Goal: Leave review/rating: Leave review/rating

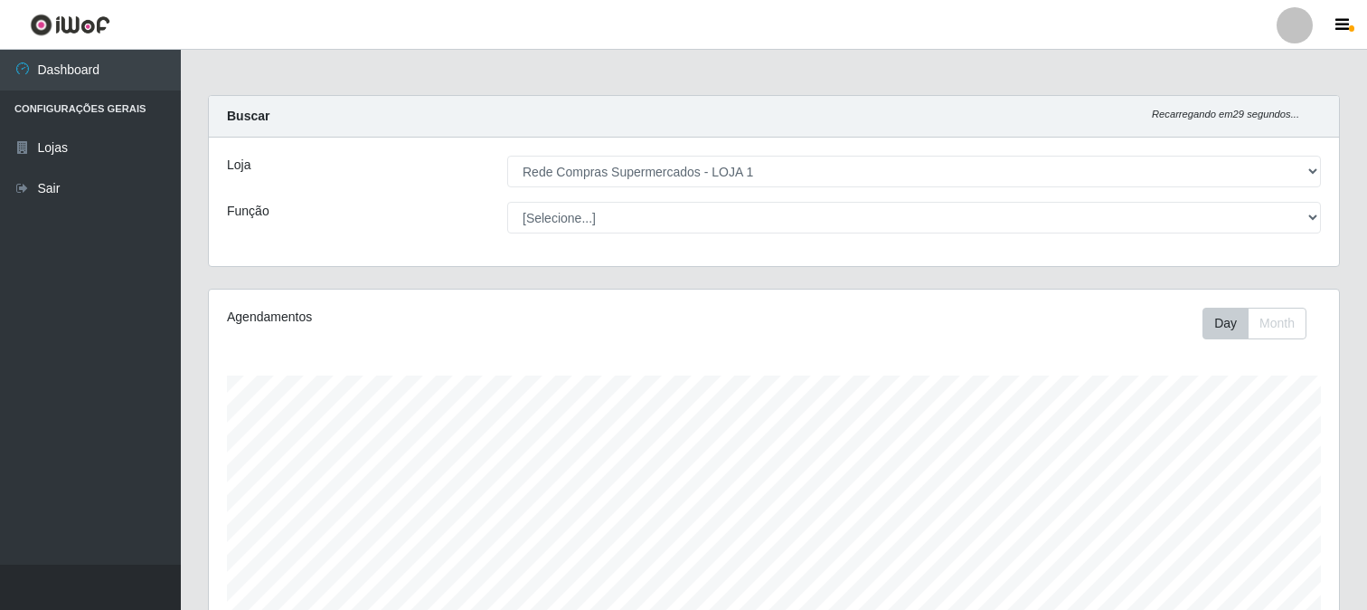
select select "158"
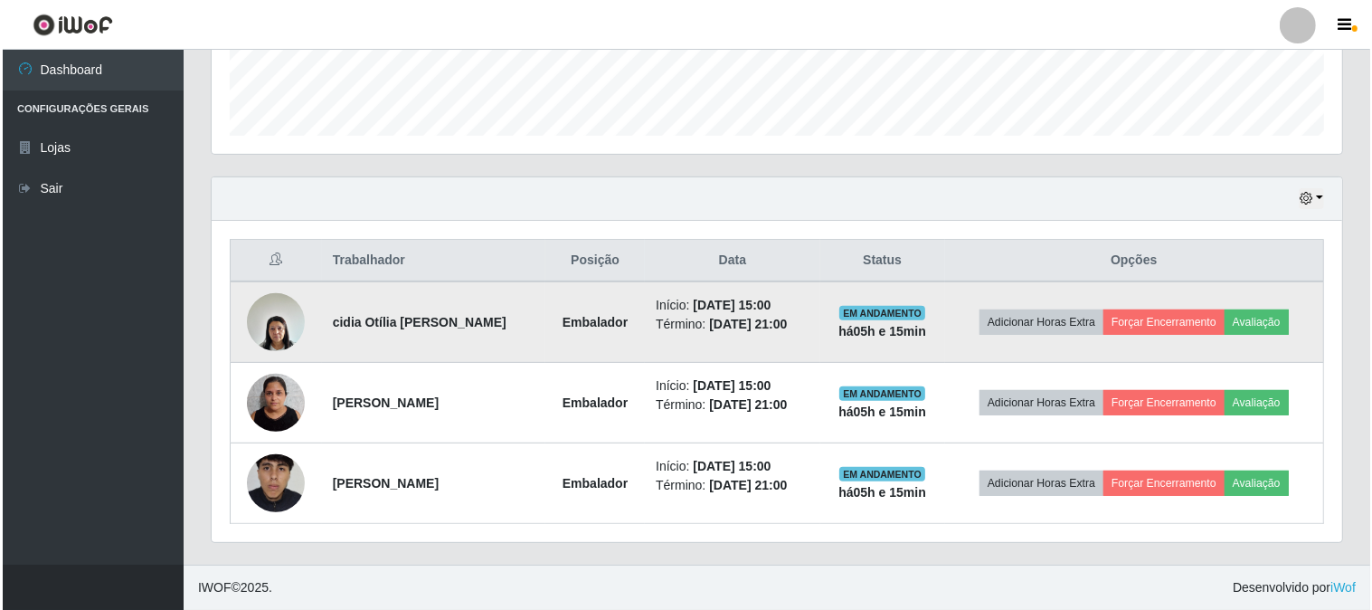
scroll to position [374, 1130]
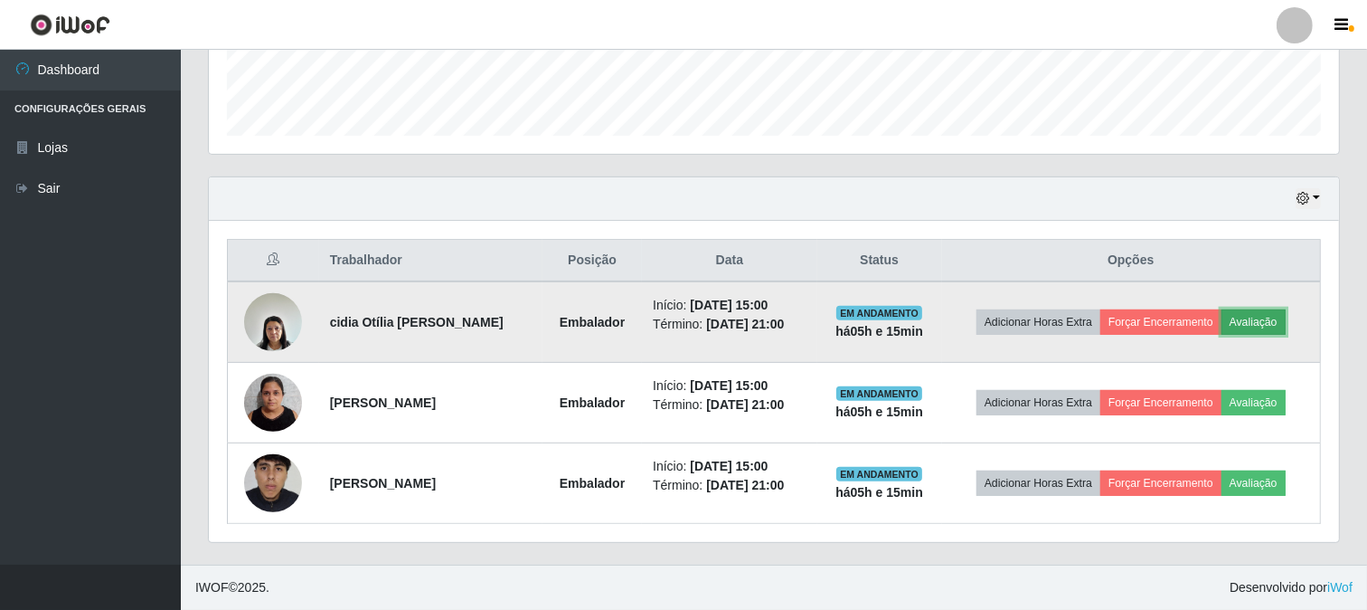
click at [1250, 318] on button "Avaliação" at bounding box center [1254, 321] width 64 height 25
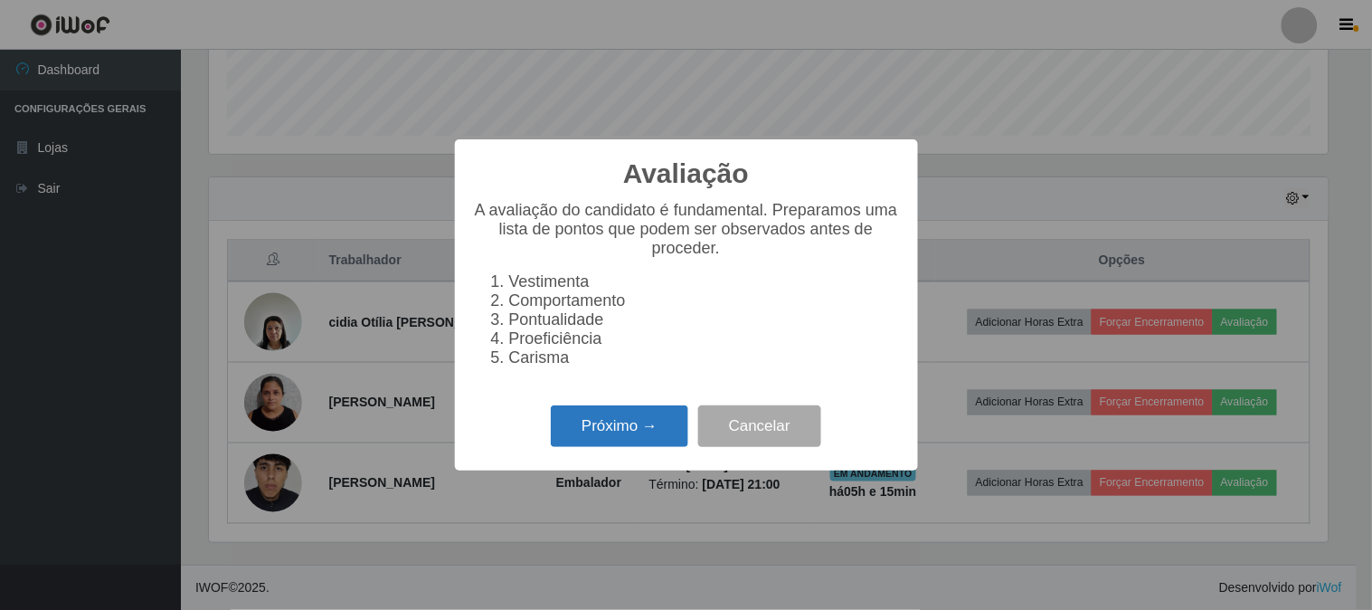
click at [646, 432] on button "Próximo →" at bounding box center [619, 426] width 137 height 43
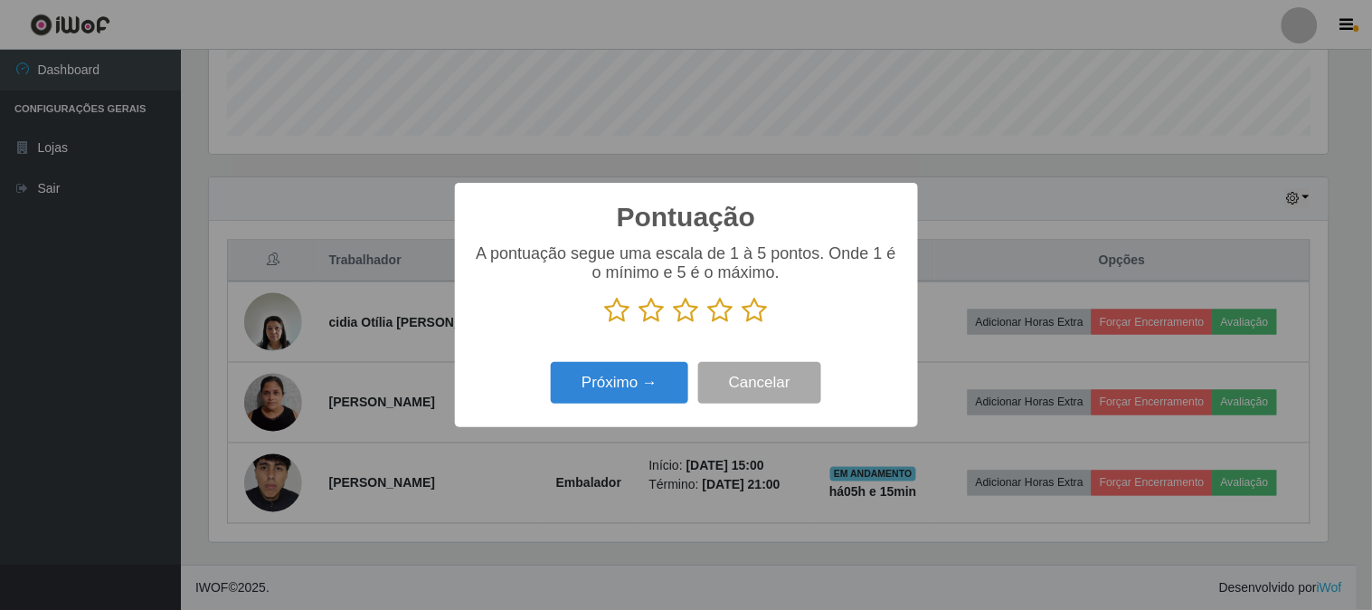
scroll to position [903985, 903241]
click at [751, 317] on icon at bounding box center [754, 310] width 25 height 27
click at [742, 324] on input "radio" at bounding box center [742, 324] width 0 height 0
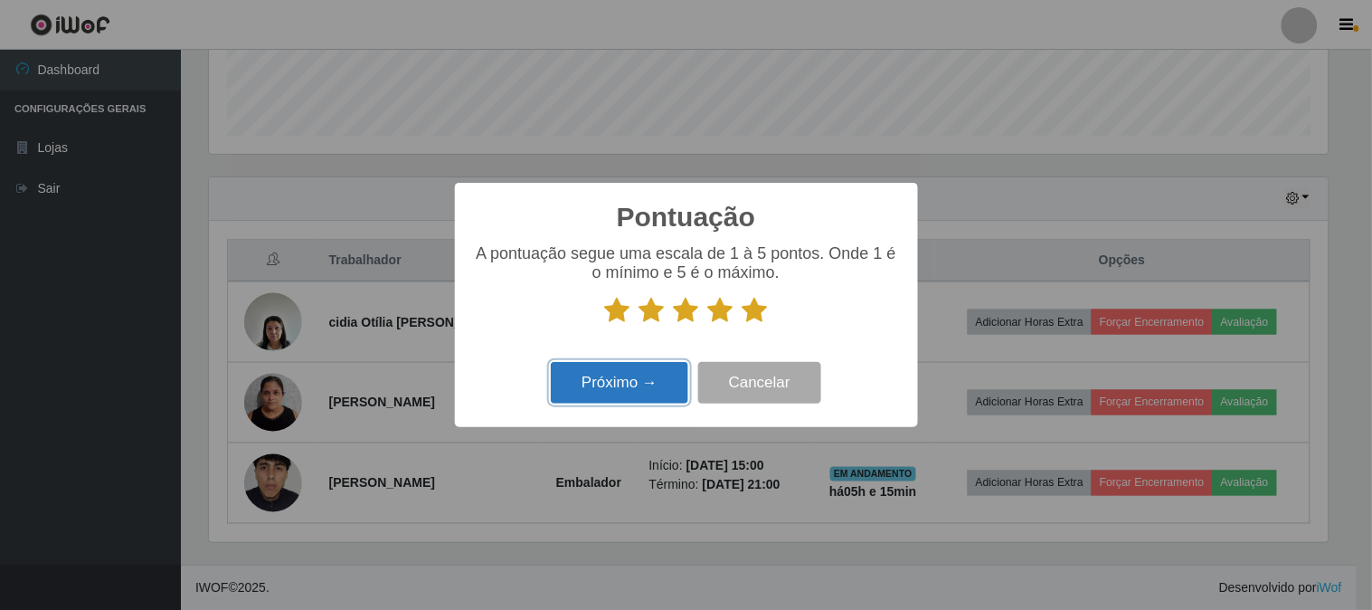
click at [599, 387] on button "Próximo →" at bounding box center [619, 383] width 137 height 43
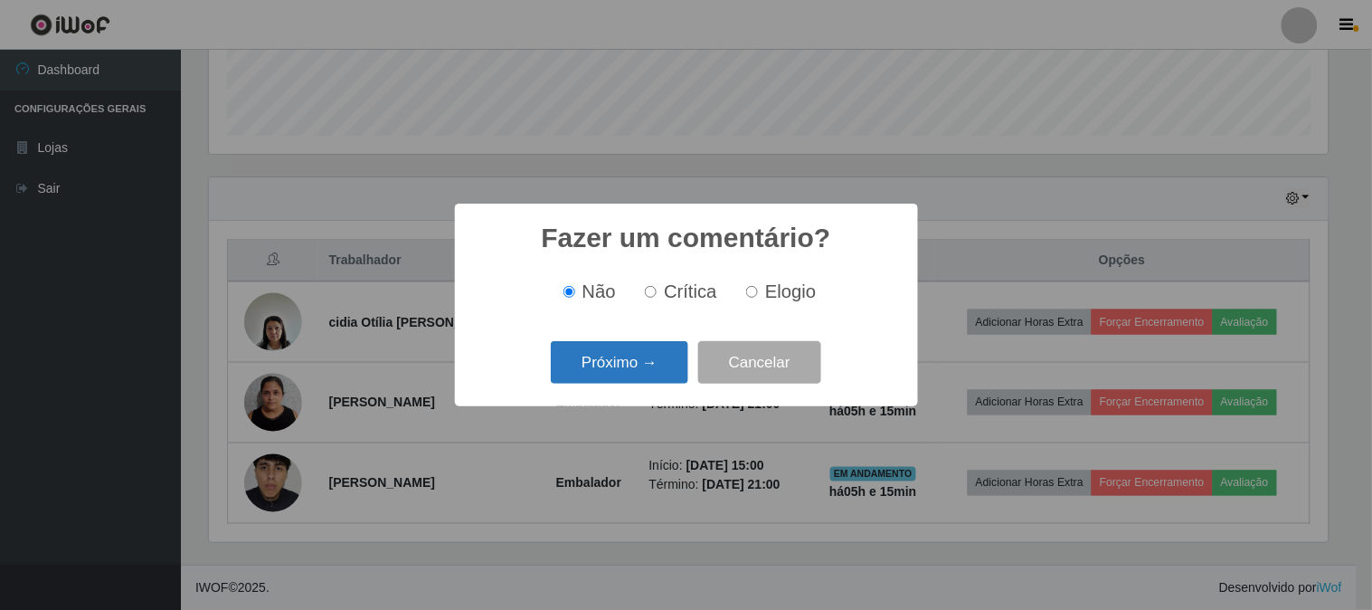
click at [663, 360] on button "Próximo →" at bounding box center [619, 362] width 137 height 43
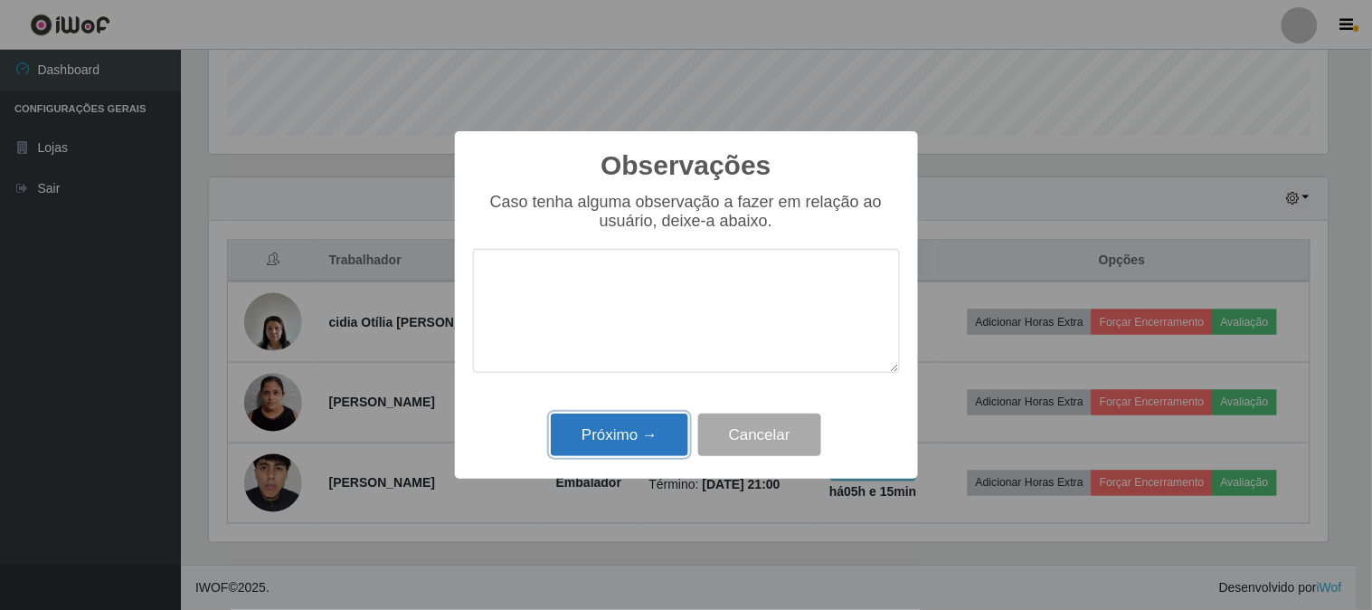
click at [600, 437] on button "Próximo →" at bounding box center [619, 434] width 137 height 43
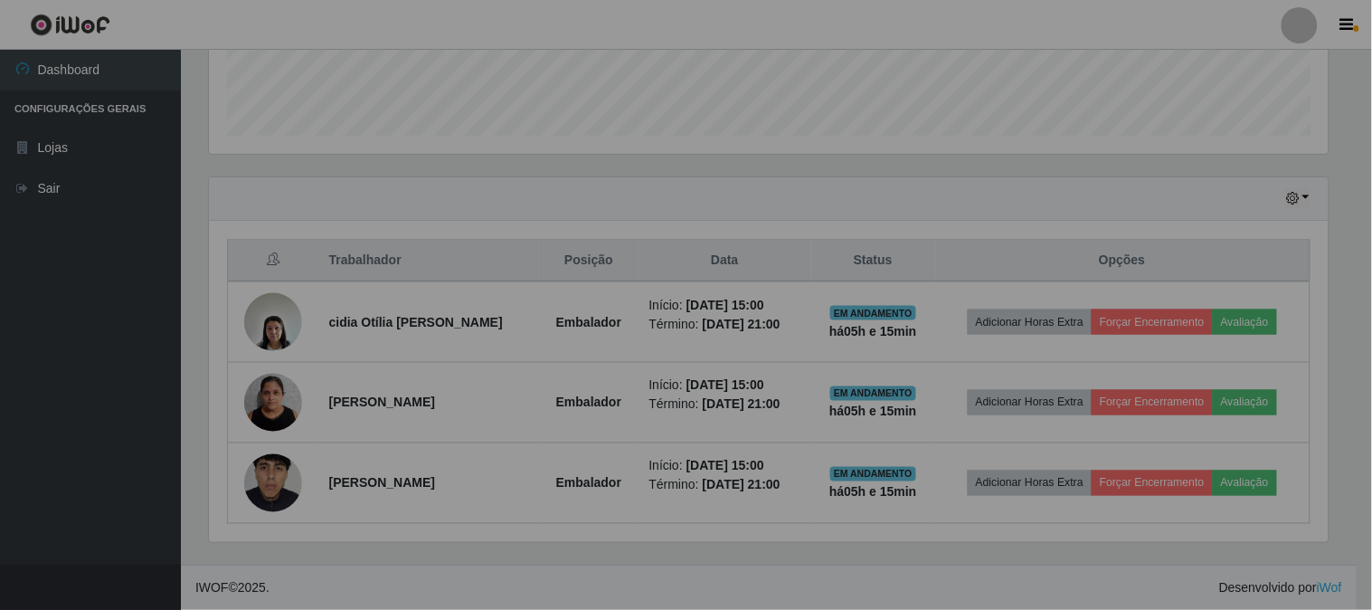
scroll to position [374, 1130]
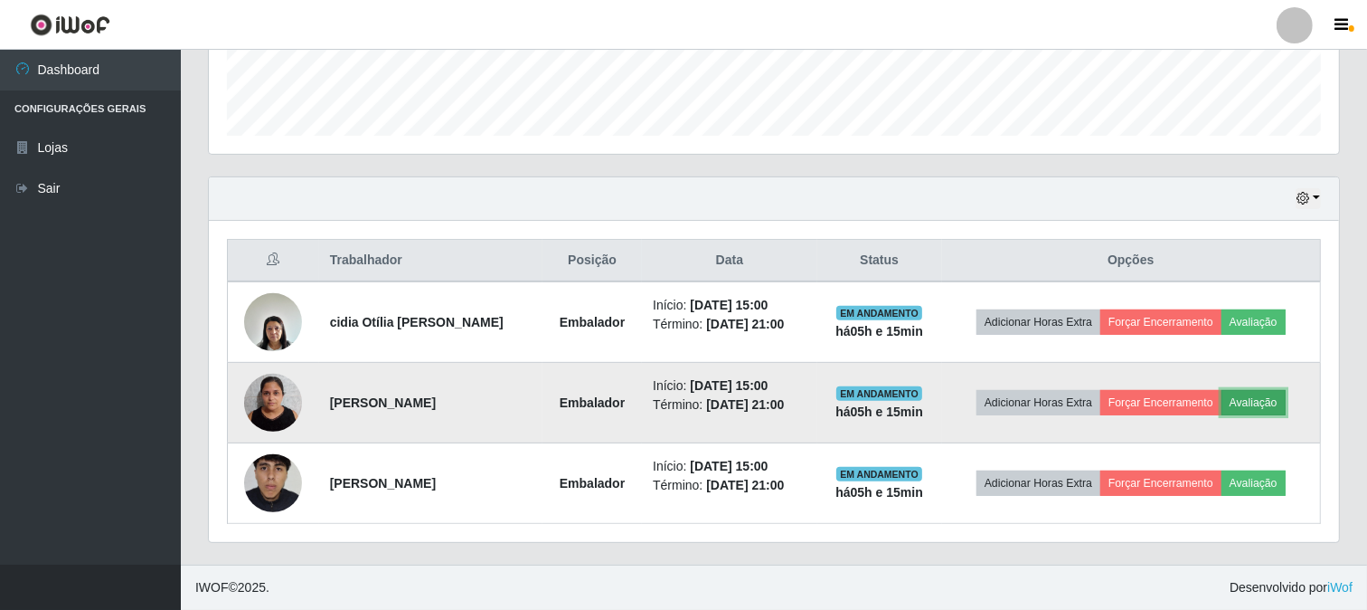
click at [1253, 400] on button "Avaliação" at bounding box center [1254, 402] width 64 height 25
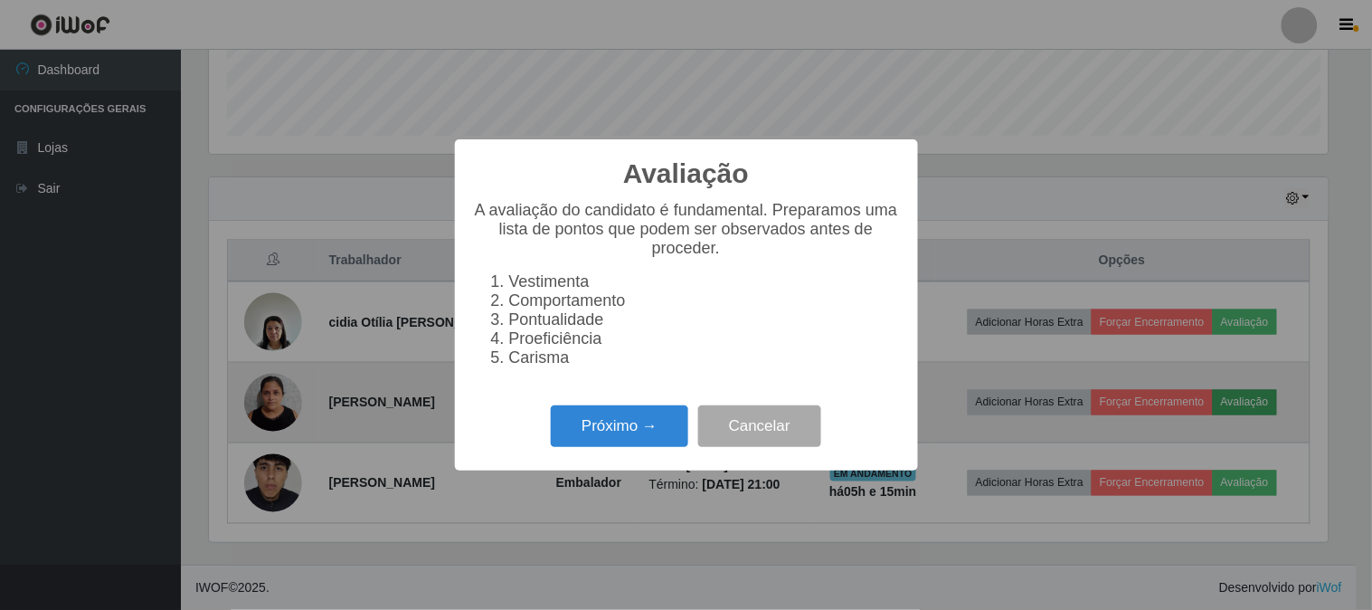
scroll to position [374, 1119]
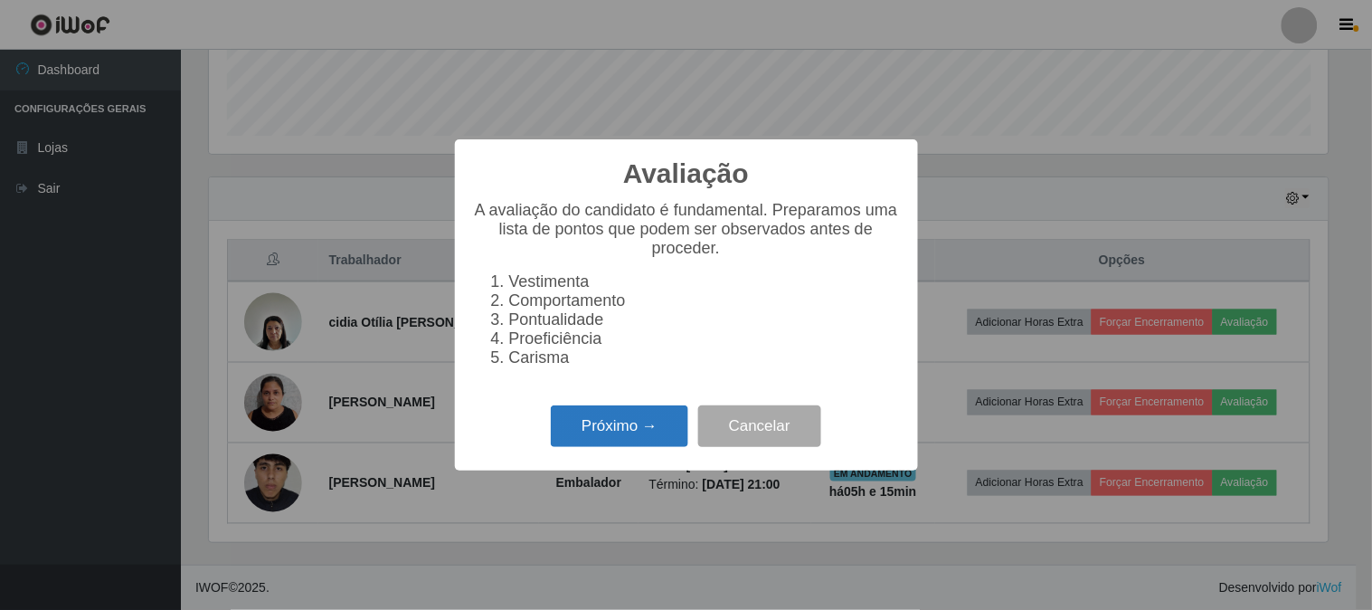
click at [597, 417] on button "Próximo →" at bounding box center [619, 426] width 137 height 43
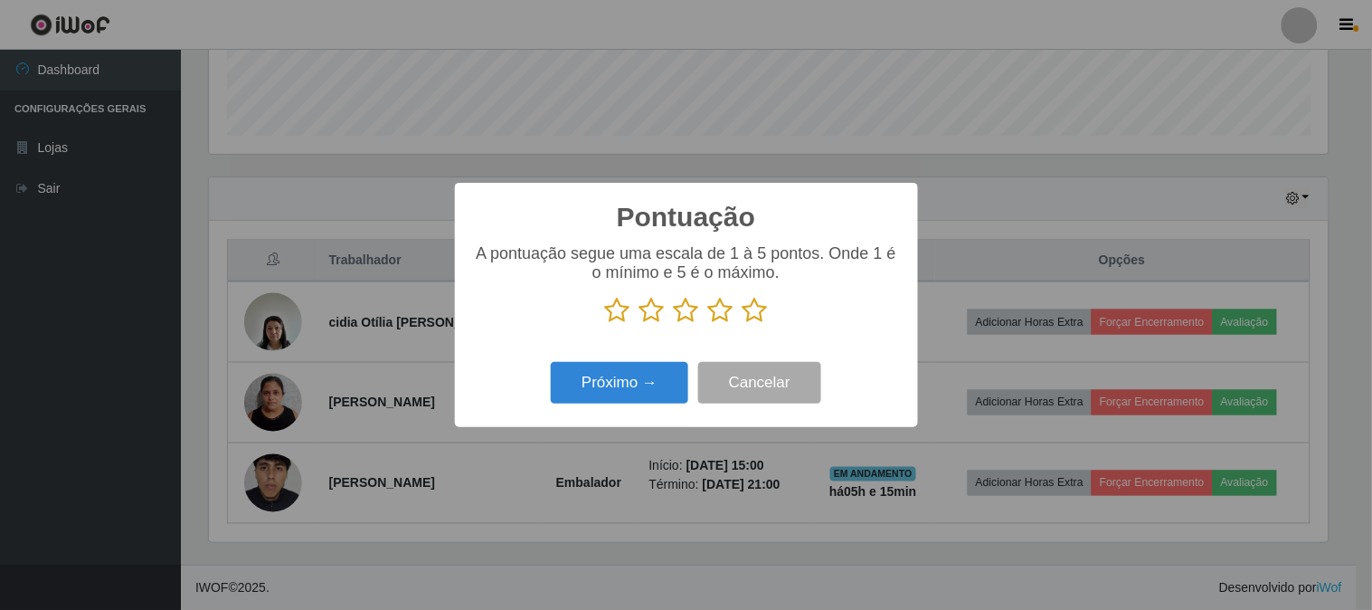
click at [758, 315] on icon at bounding box center [754, 310] width 25 height 27
click at [742, 324] on input "radio" at bounding box center [742, 324] width 0 height 0
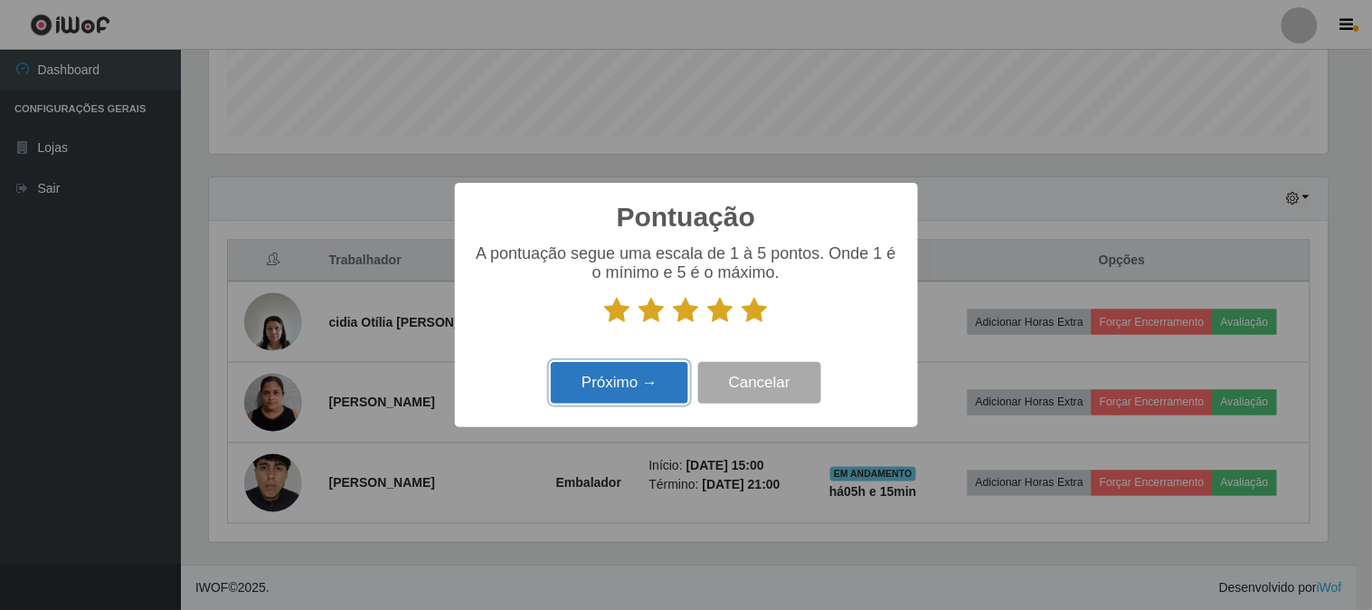
click at [644, 374] on button "Próximo →" at bounding box center [619, 383] width 137 height 43
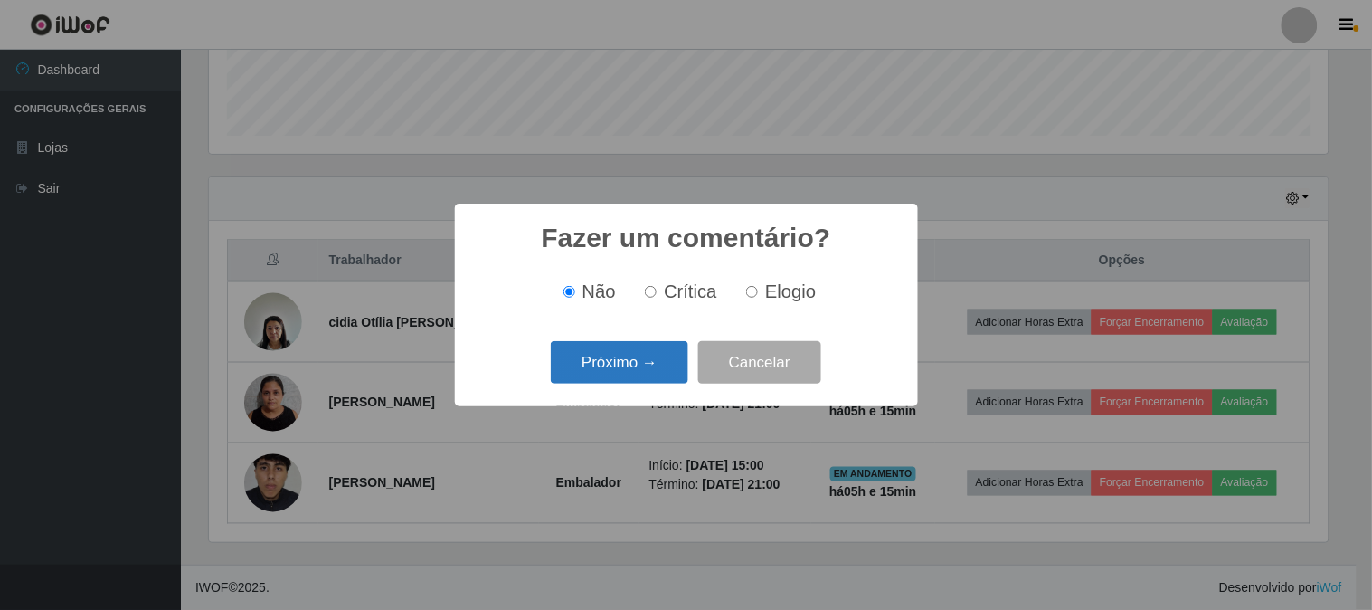
click at [631, 355] on button "Próximo →" at bounding box center [619, 362] width 137 height 43
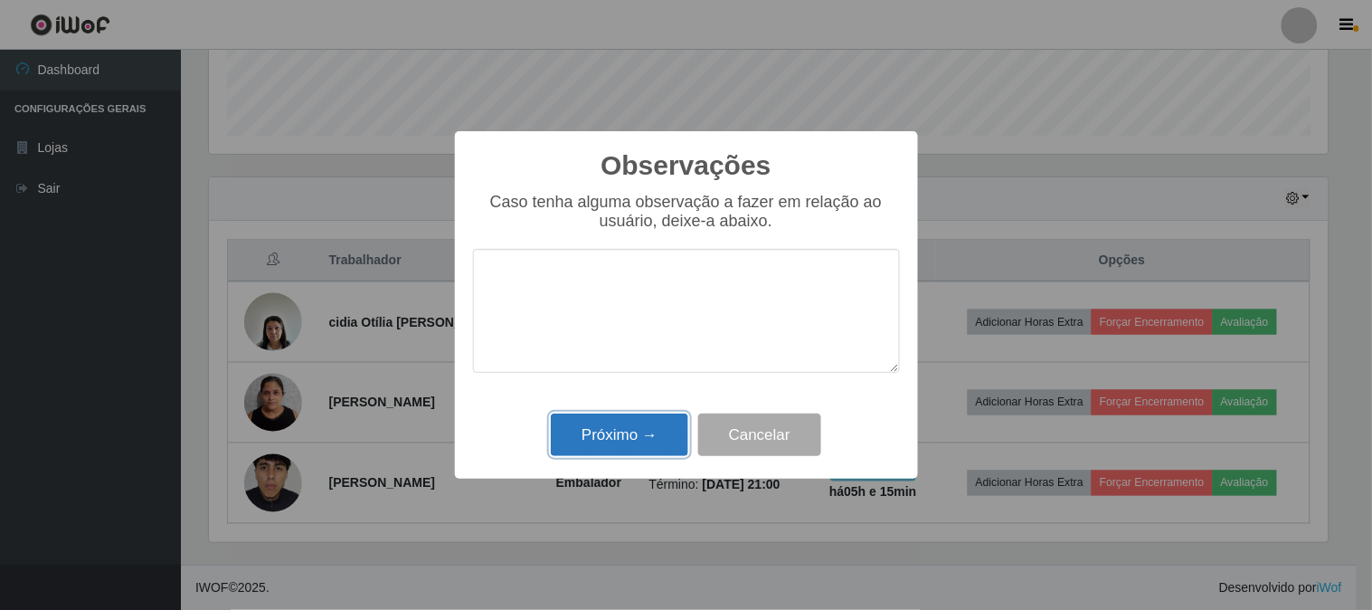
click at [638, 429] on button "Próximo →" at bounding box center [619, 434] width 137 height 43
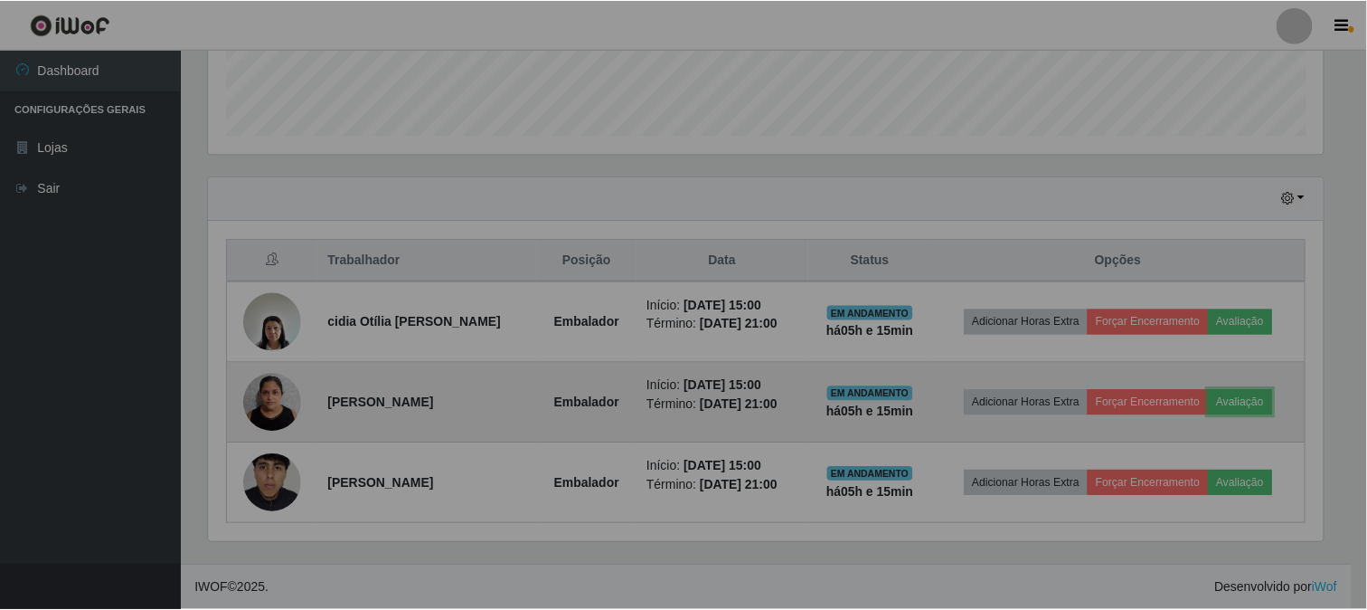
scroll to position [374, 1130]
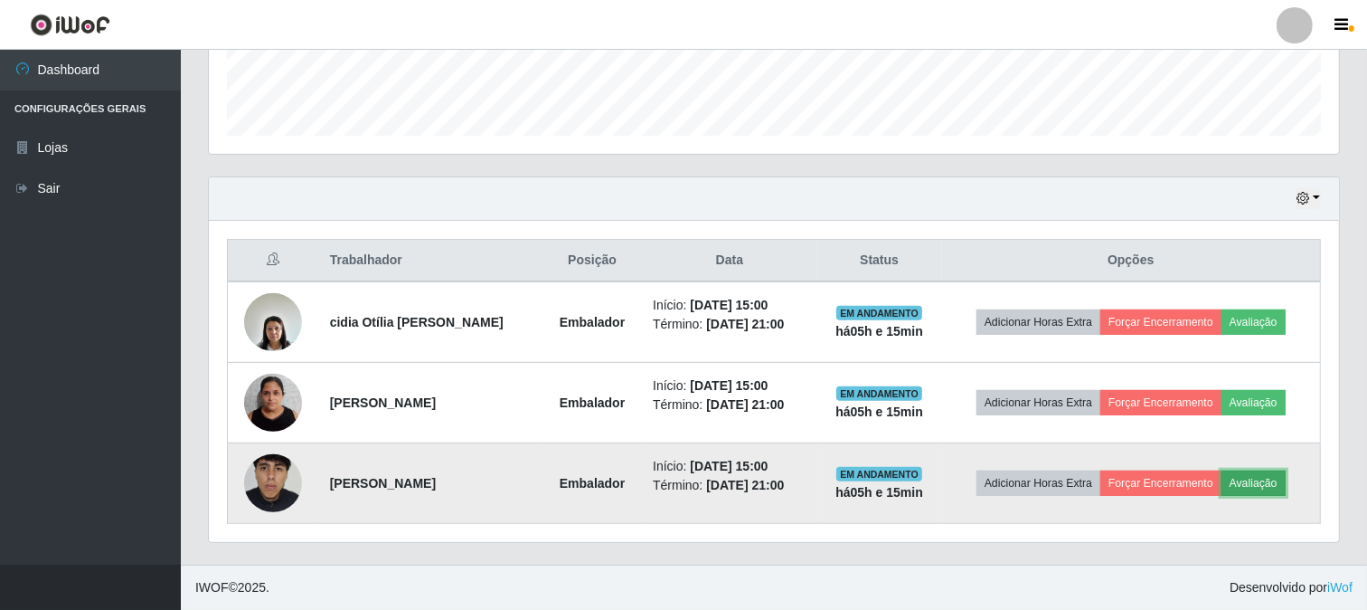
click at [1267, 482] on button "Avaliação" at bounding box center [1254, 482] width 64 height 25
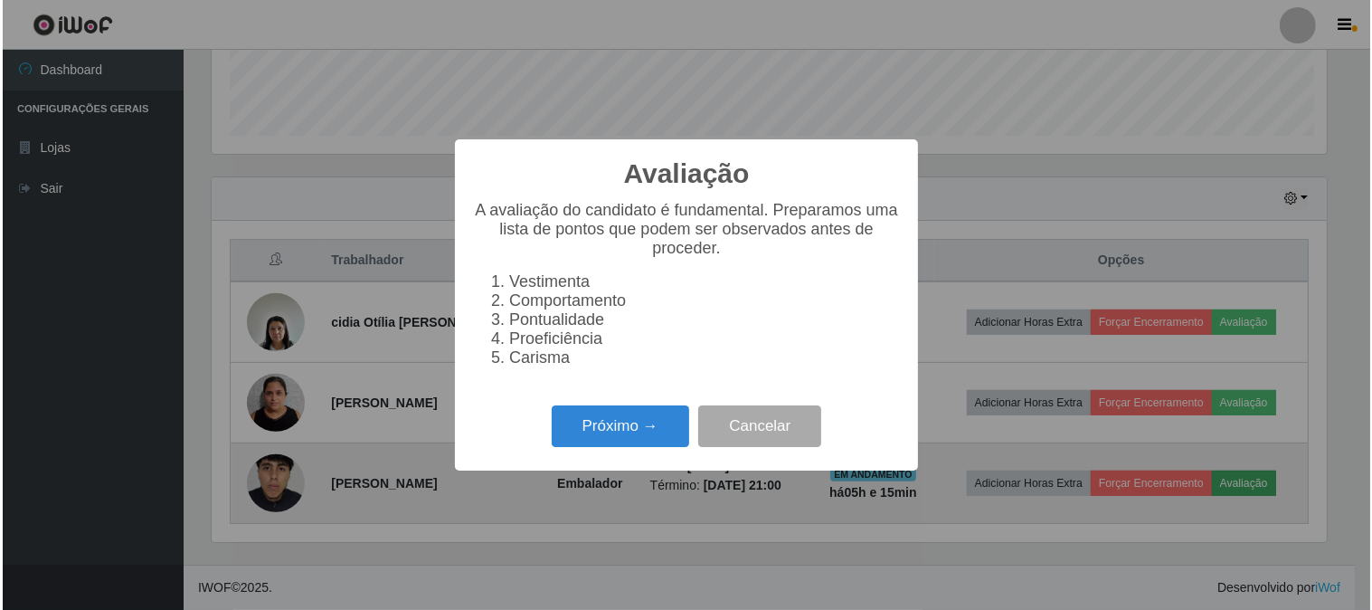
scroll to position [374, 1119]
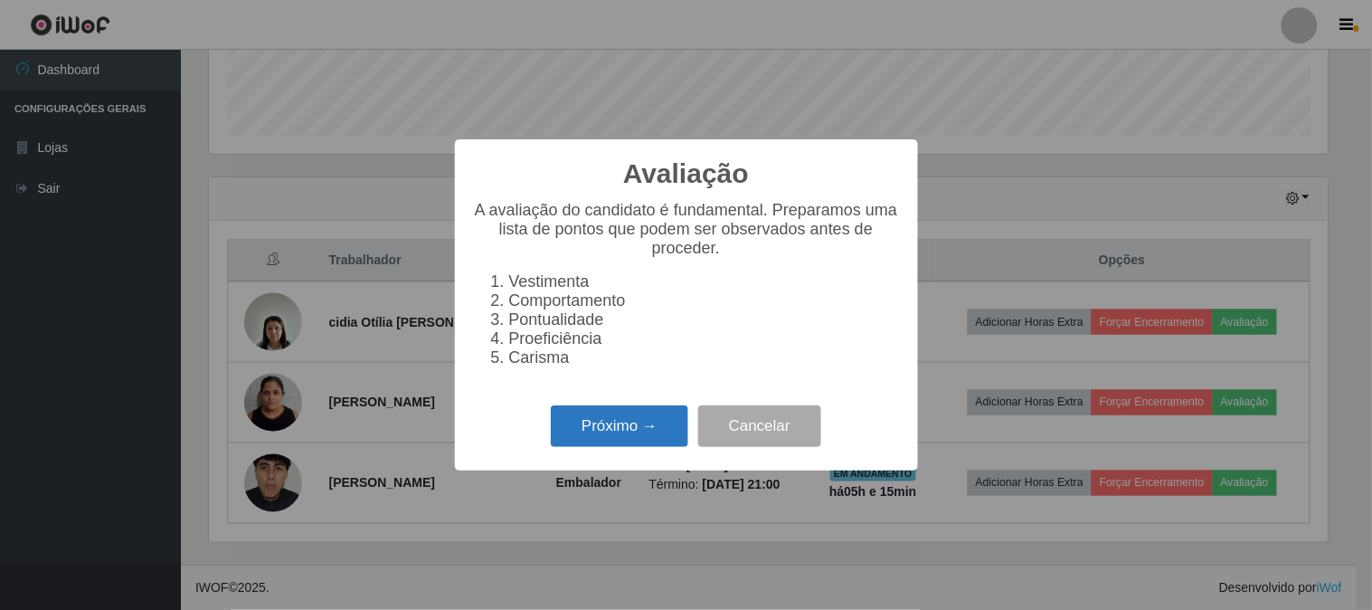
click at [634, 430] on button "Próximo →" at bounding box center [619, 426] width 137 height 43
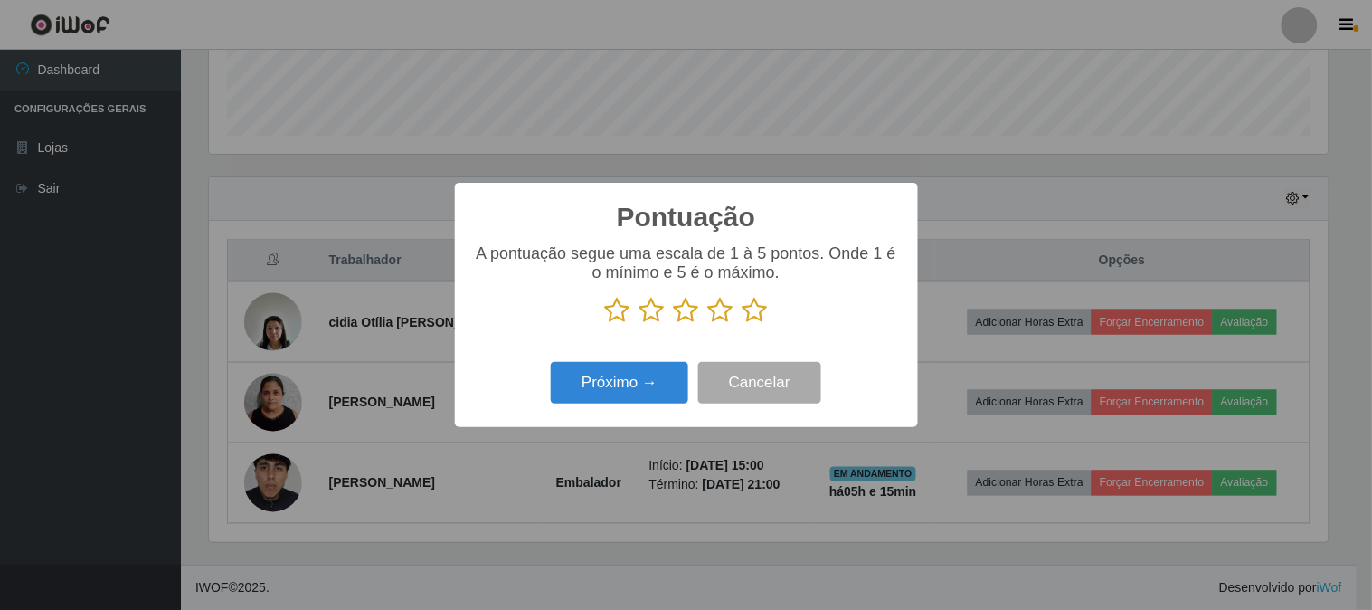
click at [765, 311] on icon at bounding box center [754, 310] width 25 height 27
click at [742, 324] on input "radio" at bounding box center [742, 324] width 0 height 0
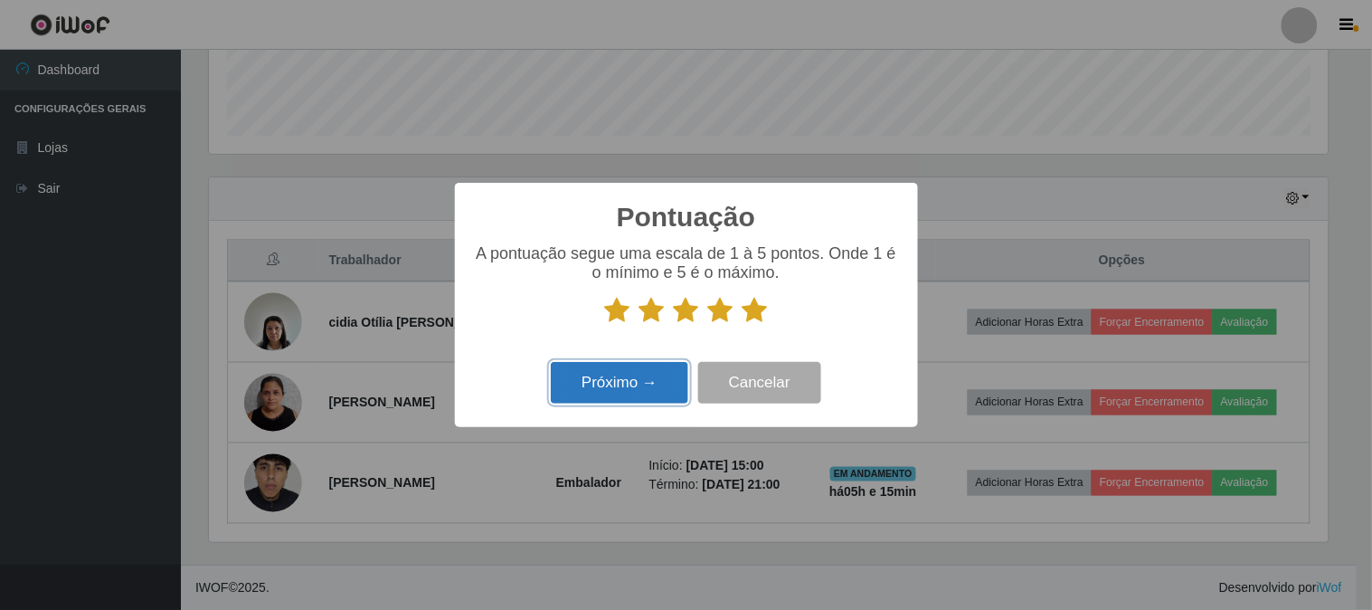
click at [639, 386] on button "Próximo →" at bounding box center [619, 383] width 137 height 43
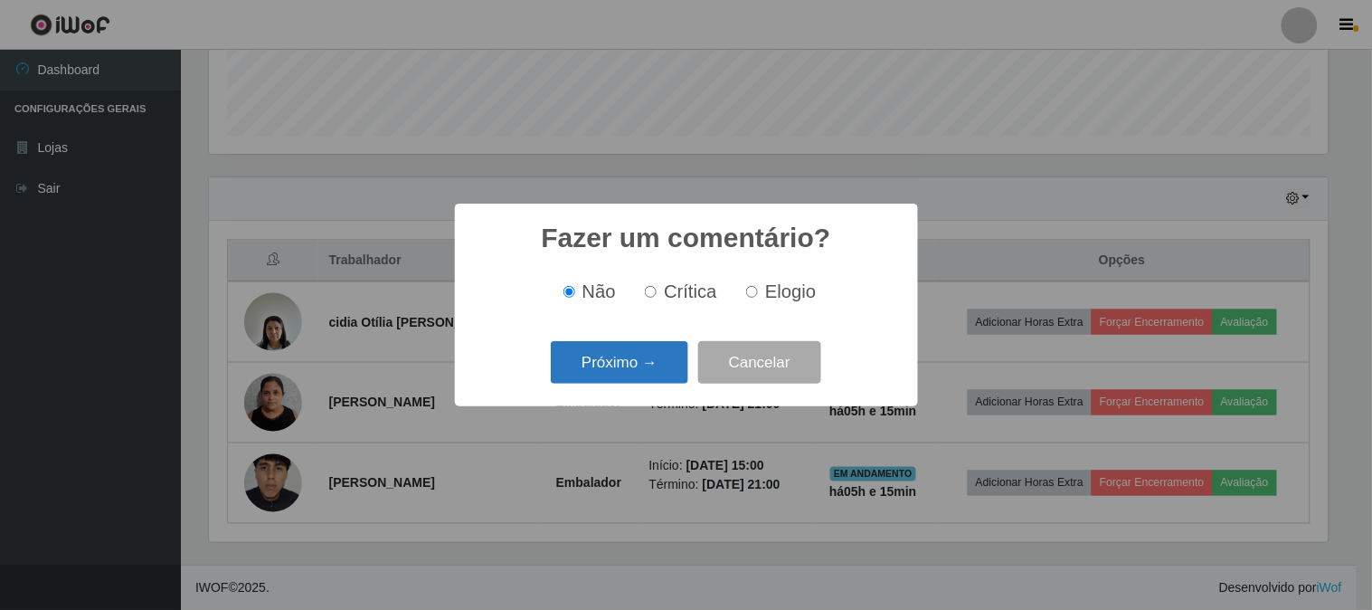
click at [645, 365] on button "Próximo →" at bounding box center [619, 362] width 137 height 43
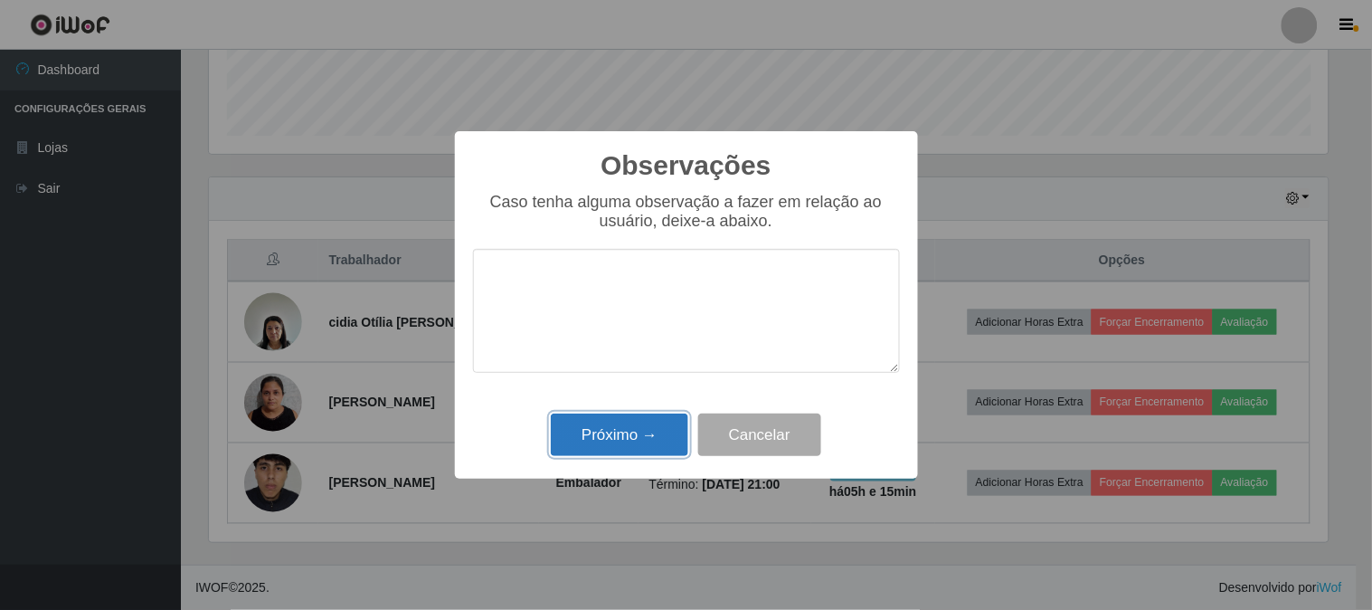
click at [612, 435] on button "Próximo →" at bounding box center [619, 434] width 137 height 43
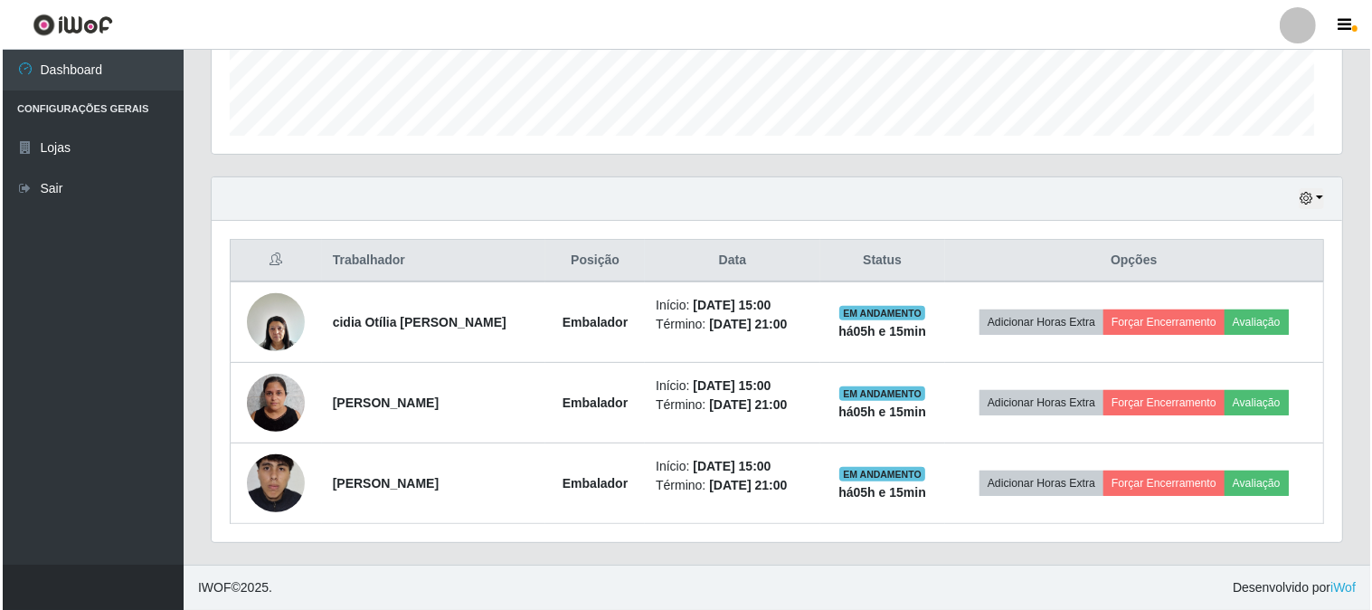
scroll to position [374, 1130]
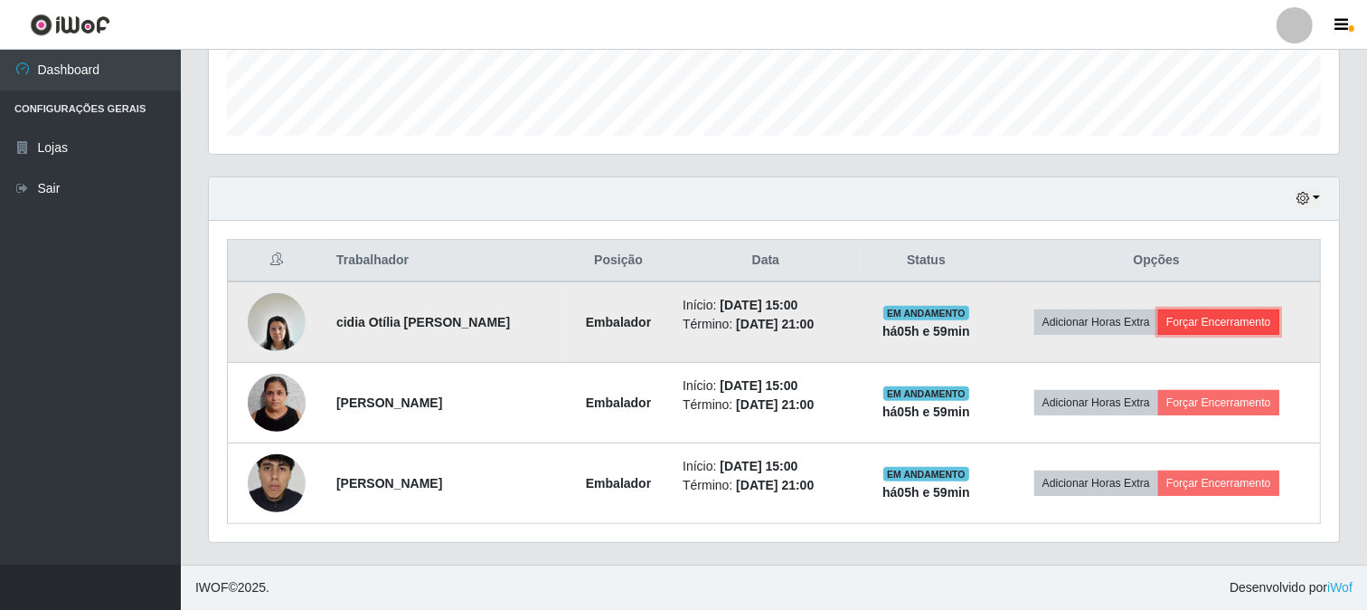
click at [1250, 315] on button "Forçar Encerramento" at bounding box center [1218, 321] width 121 height 25
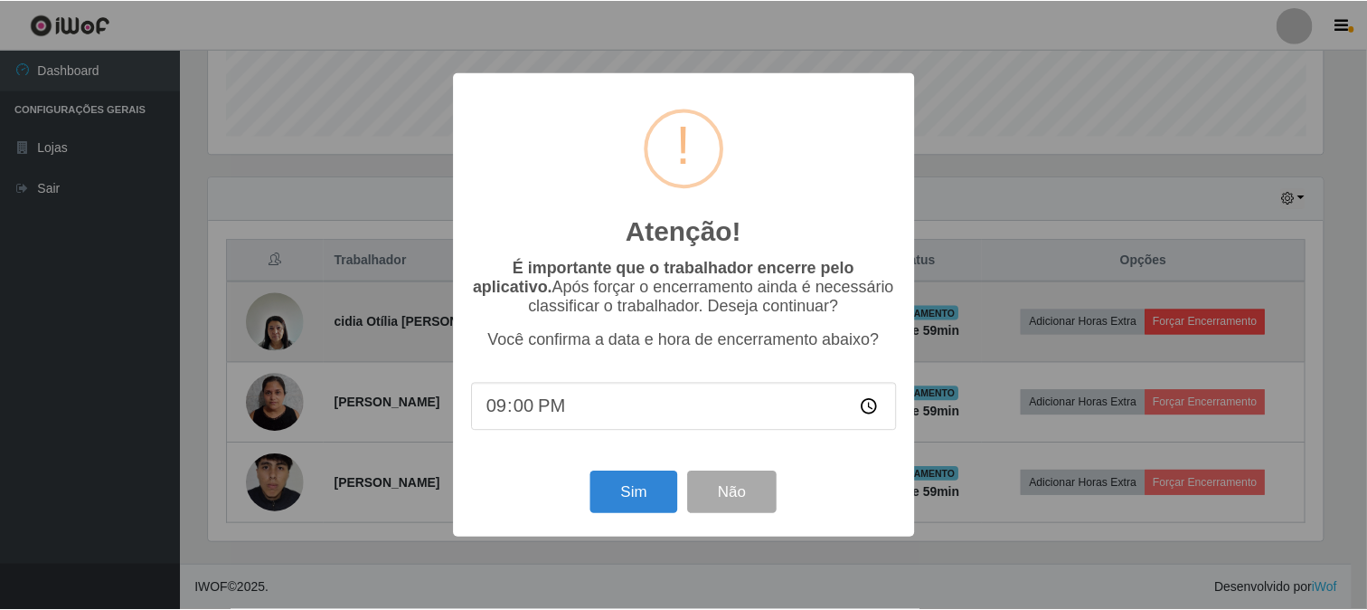
scroll to position [374, 1119]
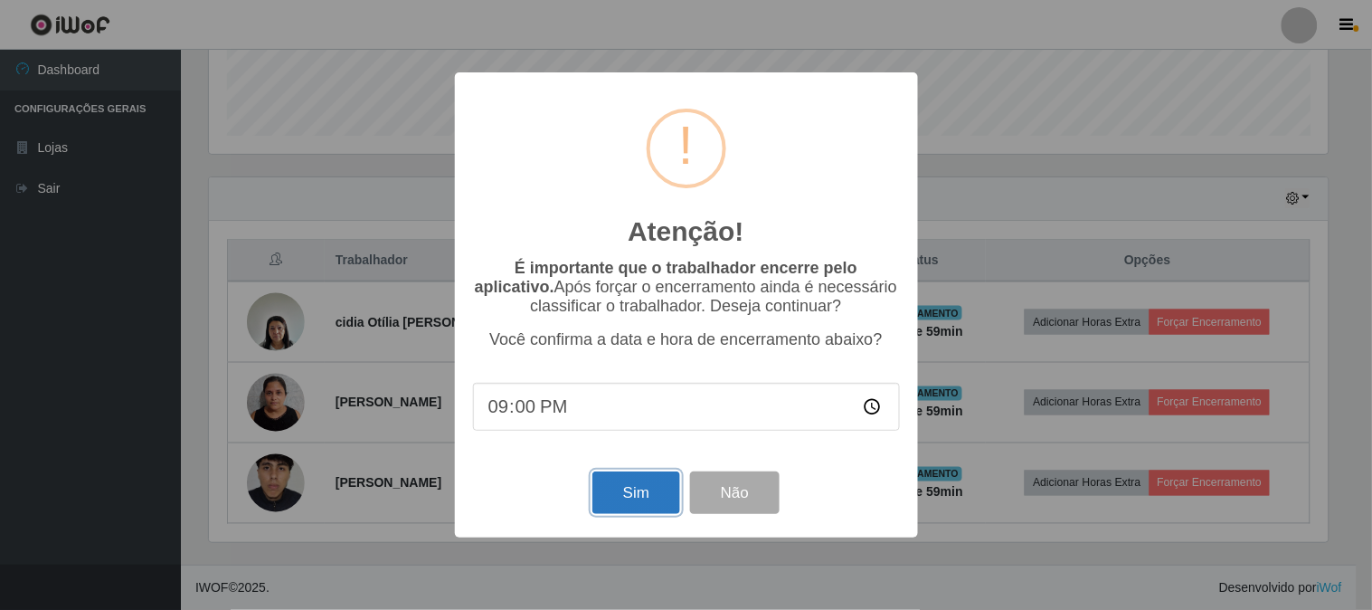
click at [619, 492] on button "Sim" at bounding box center [636, 492] width 88 height 43
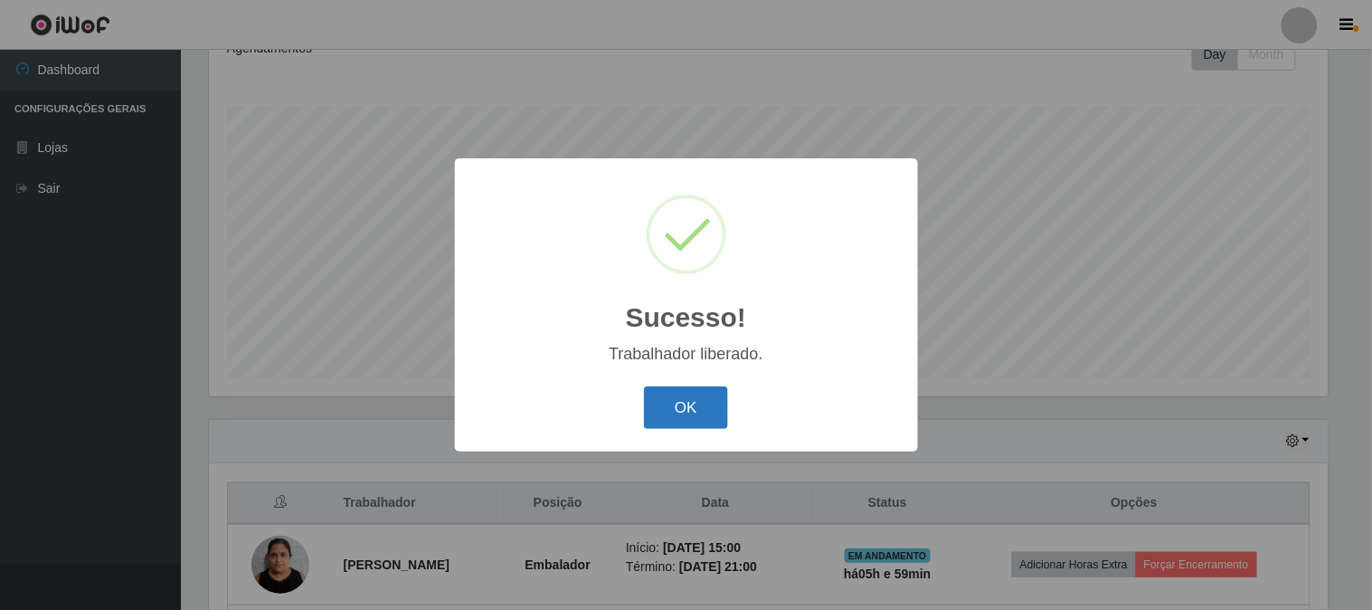
click at [688, 405] on button "OK" at bounding box center [686, 407] width 84 height 43
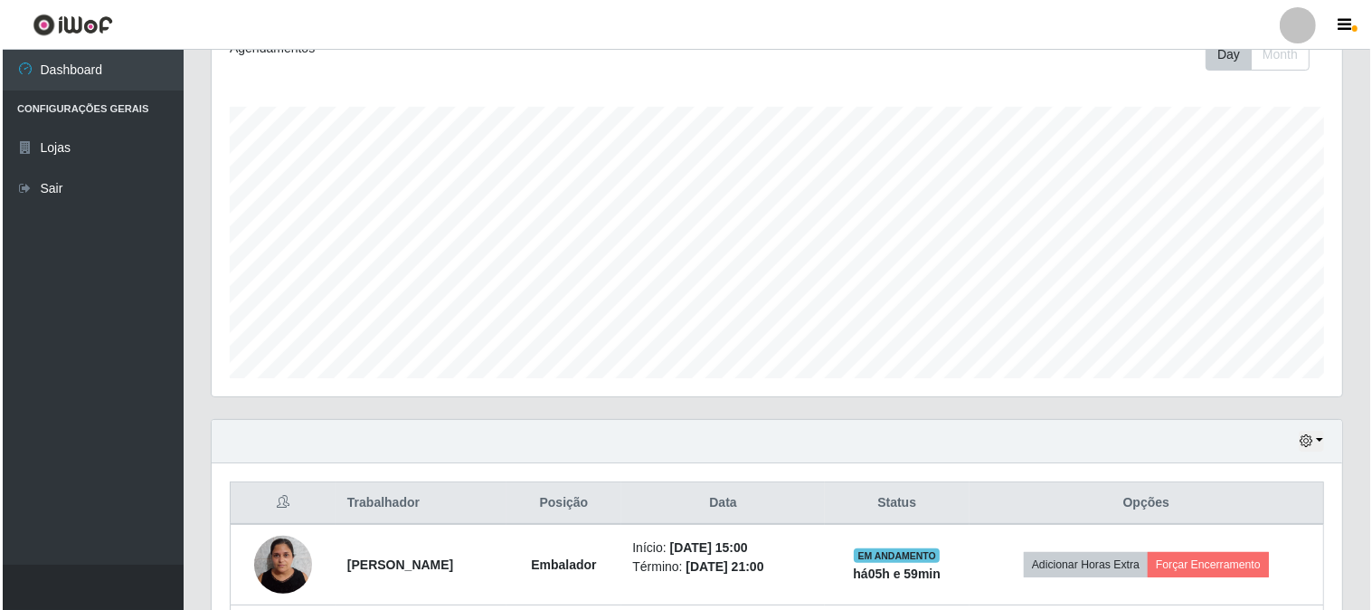
scroll to position [430, 0]
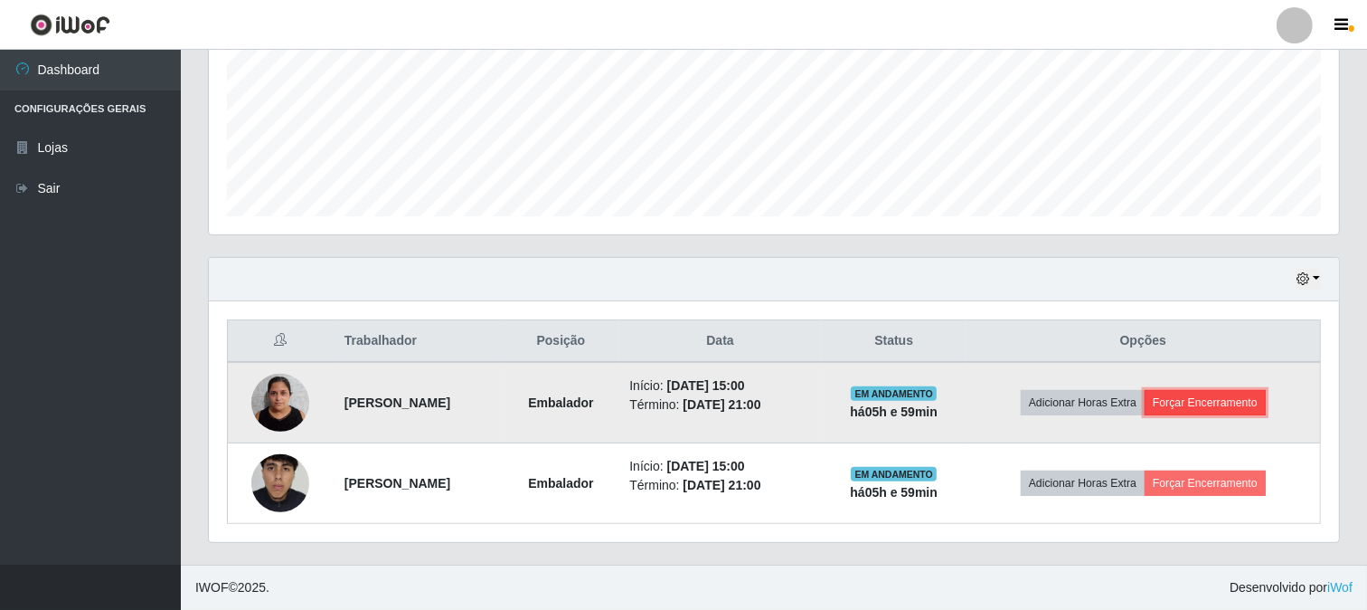
click at [1180, 392] on button "Forçar Encerramento" at bounding box center [1205, 402] width 121 height 25
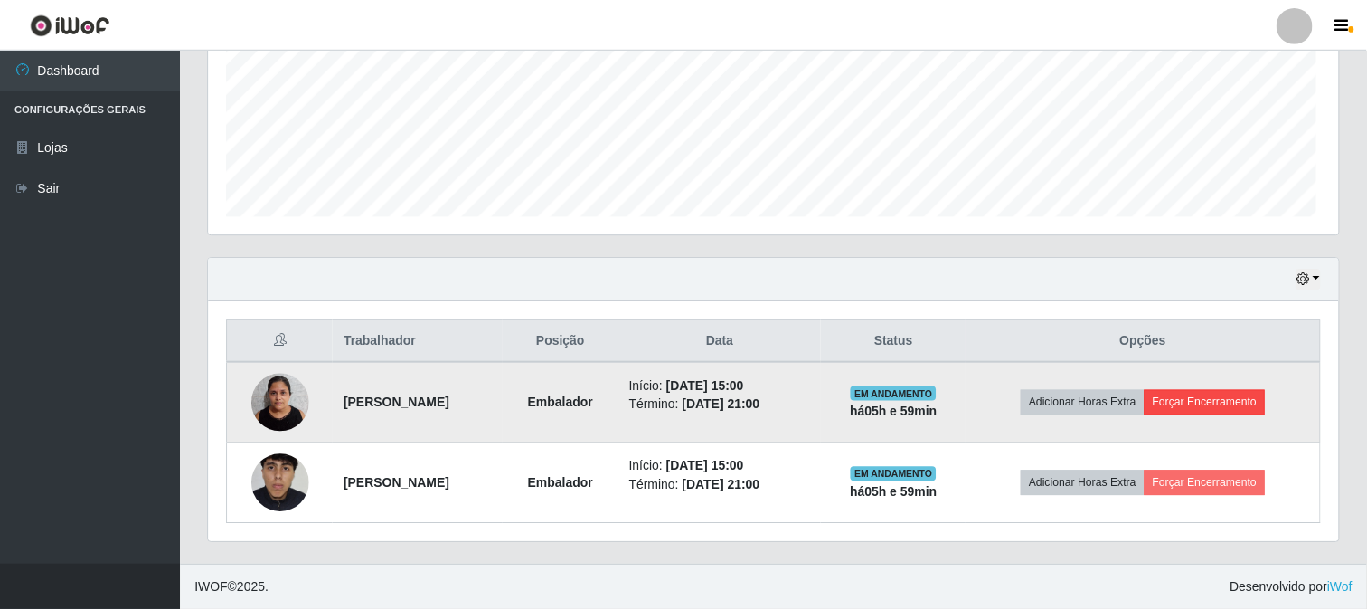
scroll to position [374, 1119]
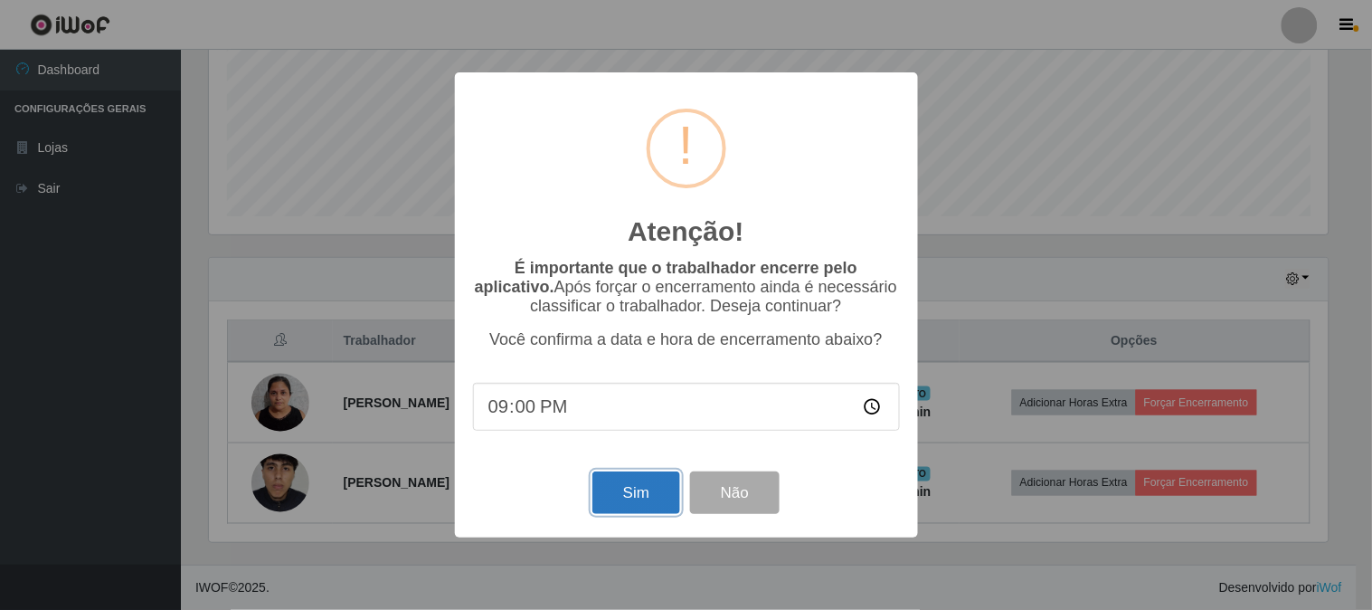
click at [631, 492] on button "Sim" at bounding box center [636, 492] width 88 height 43
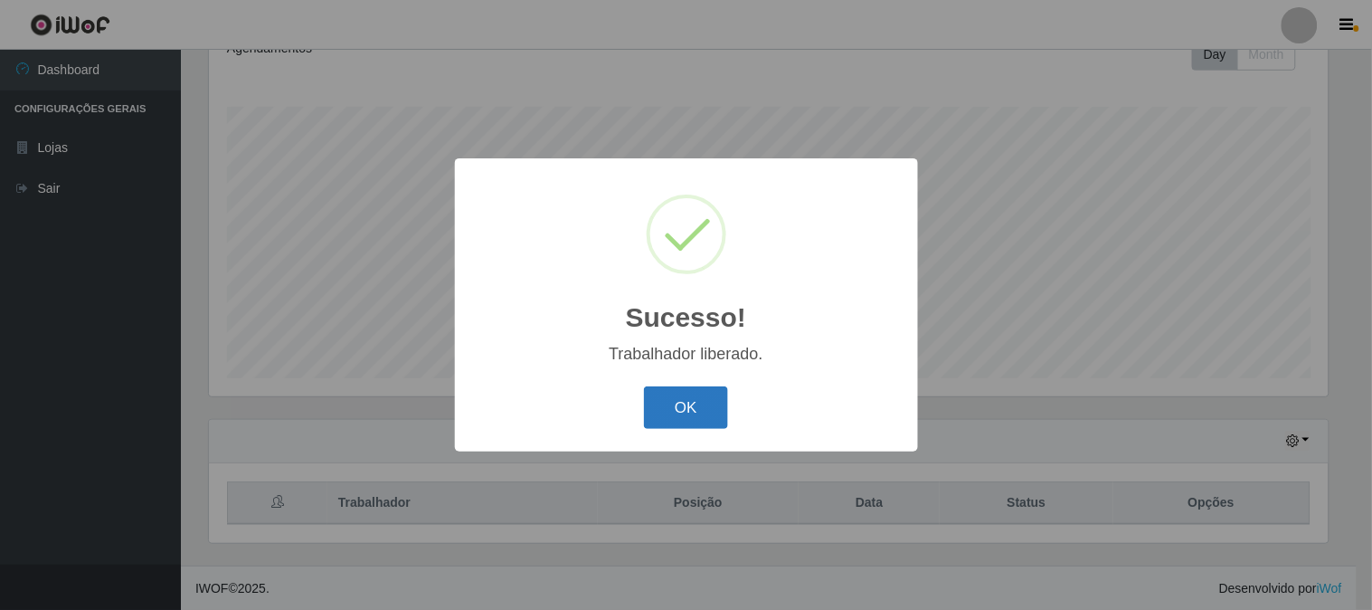
click at [667, 400] on button "OK" at bounding box center [686, 407] width 84 height 43
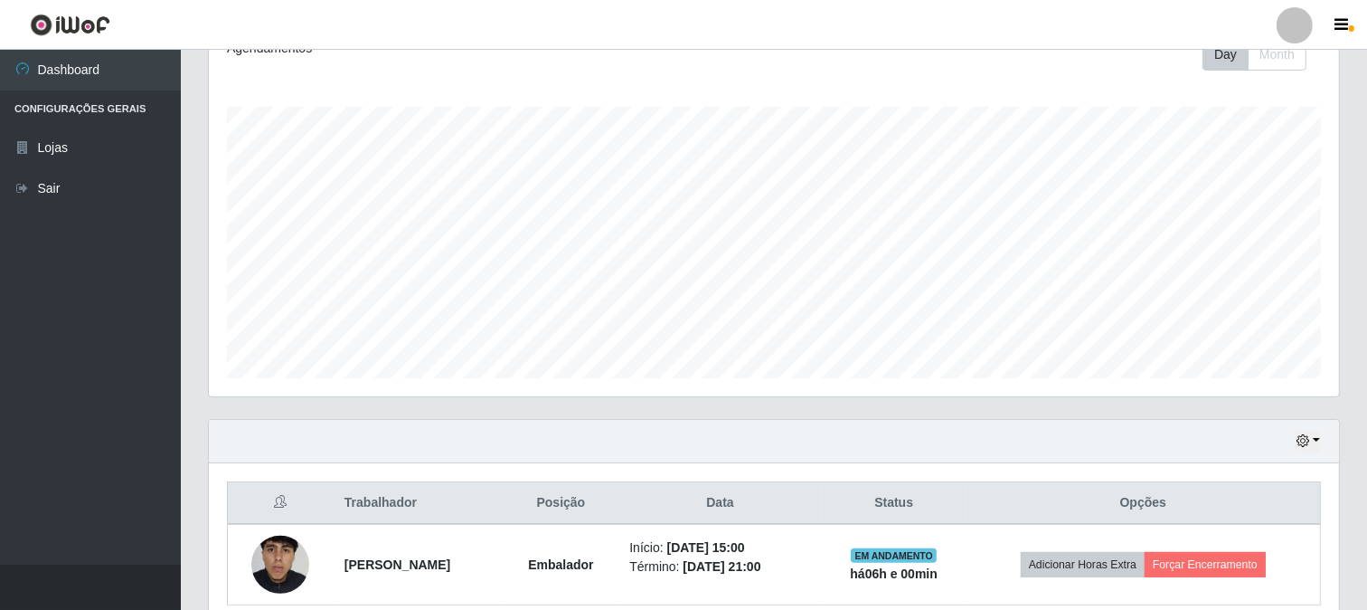
scroll to position [349, 0]
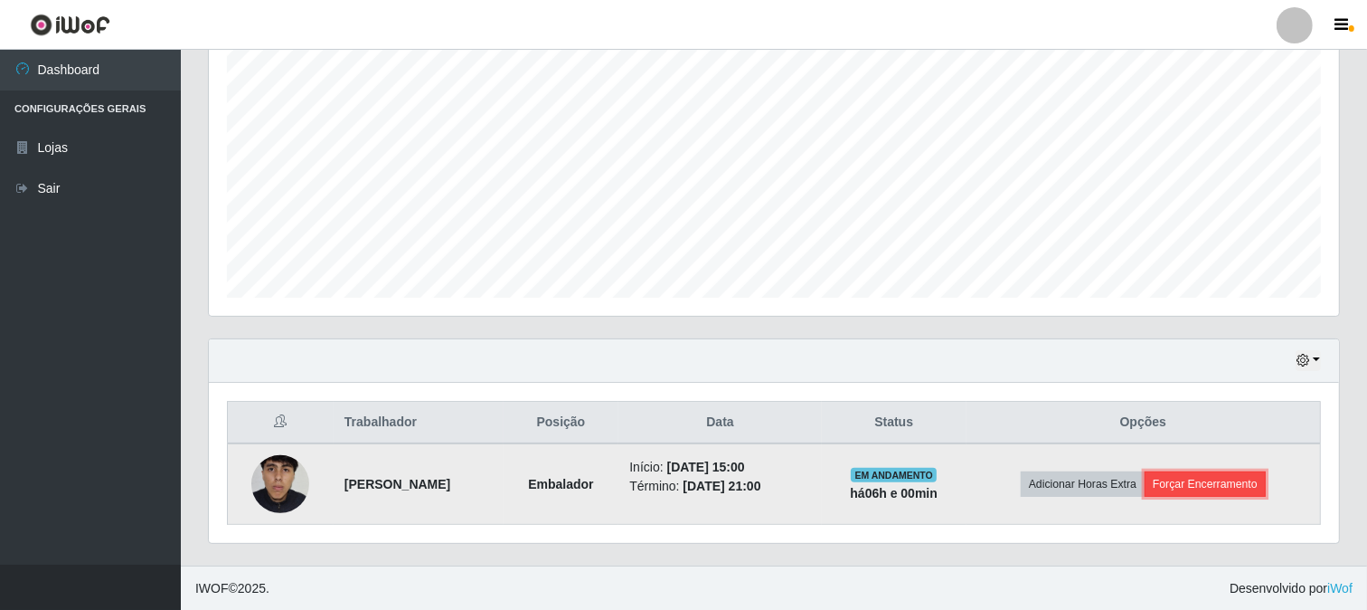
click at [1208, 495] on button "Forçar Encerramento" at bounding box center [1205, 483] width 121 height 25
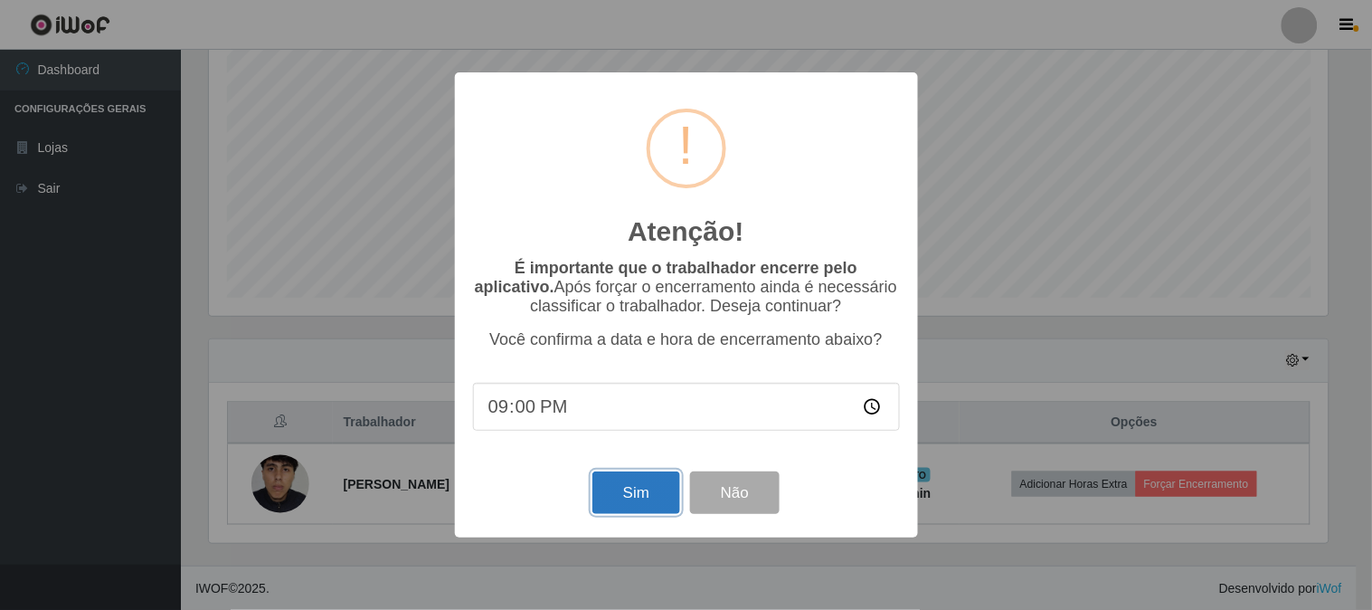
click at [652, 479] on button "Sim" at bounding box center [636, 492] width 88 height 43
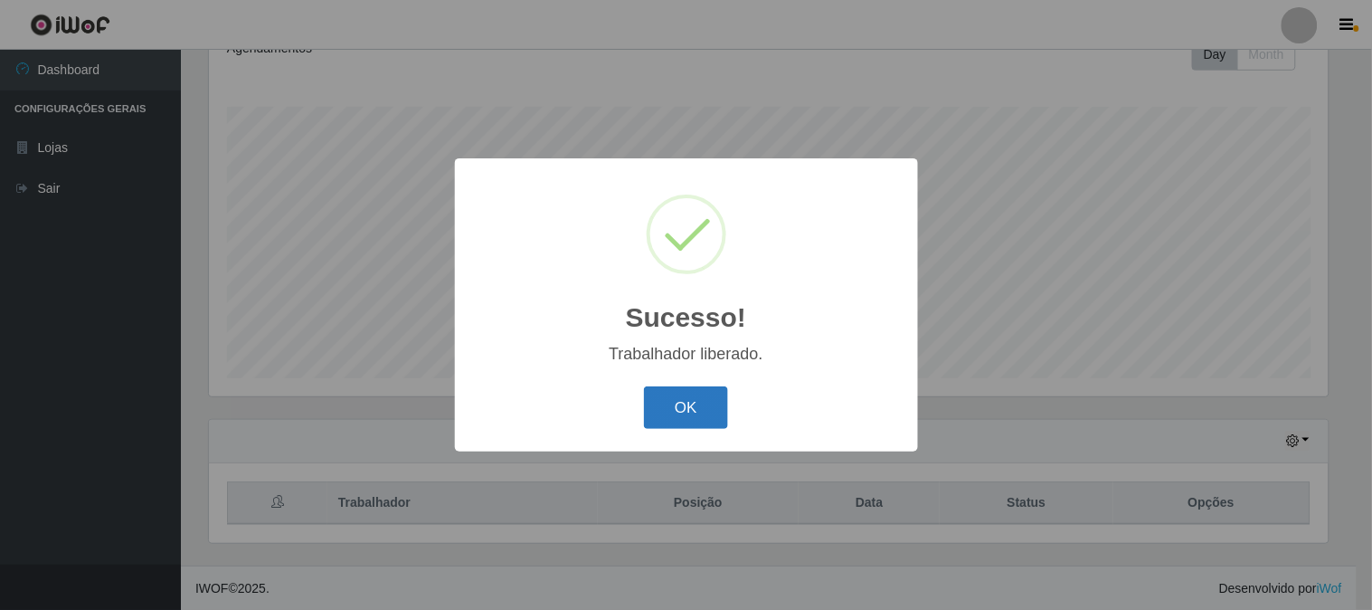
click at [691, 403] on button "OK" at bounding box center [686, 407] width 84 height 43
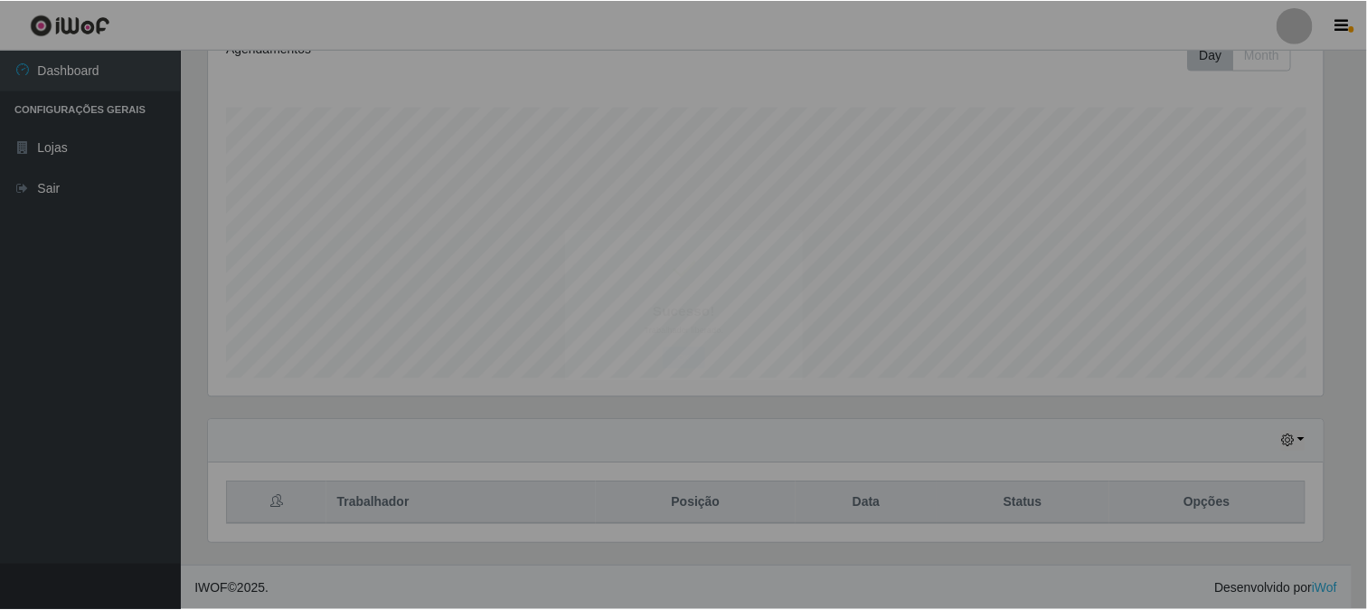
scroll to position [374, 1130]
